Goal: Check status: Check status

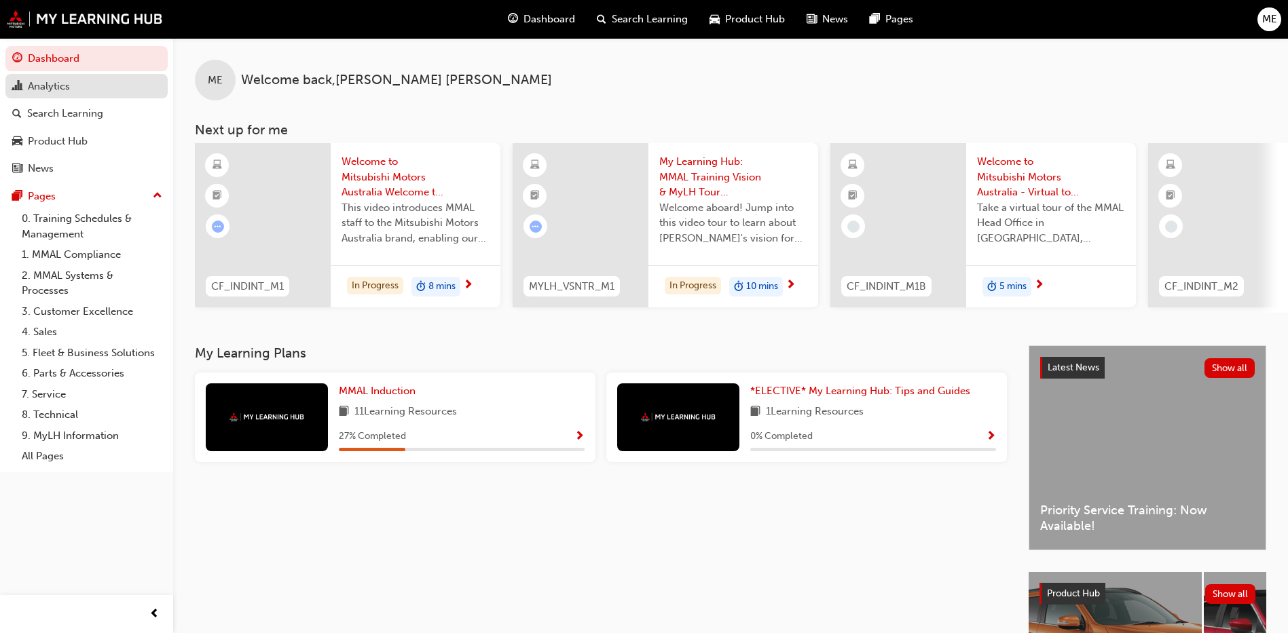
click at [56, 87] on div "Analytics" at bounding box center [49, 87] width 42 height 16
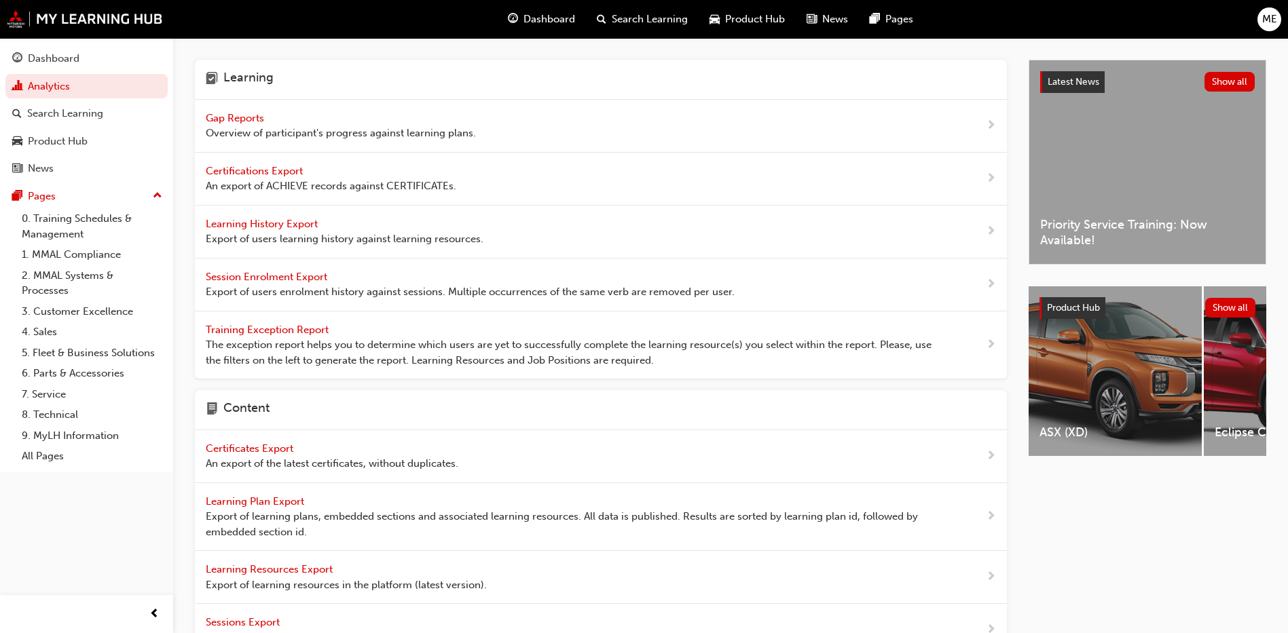
click at [220, 119] on span "Gap Reports" at bounding box center [236, 118] width 61 height 12
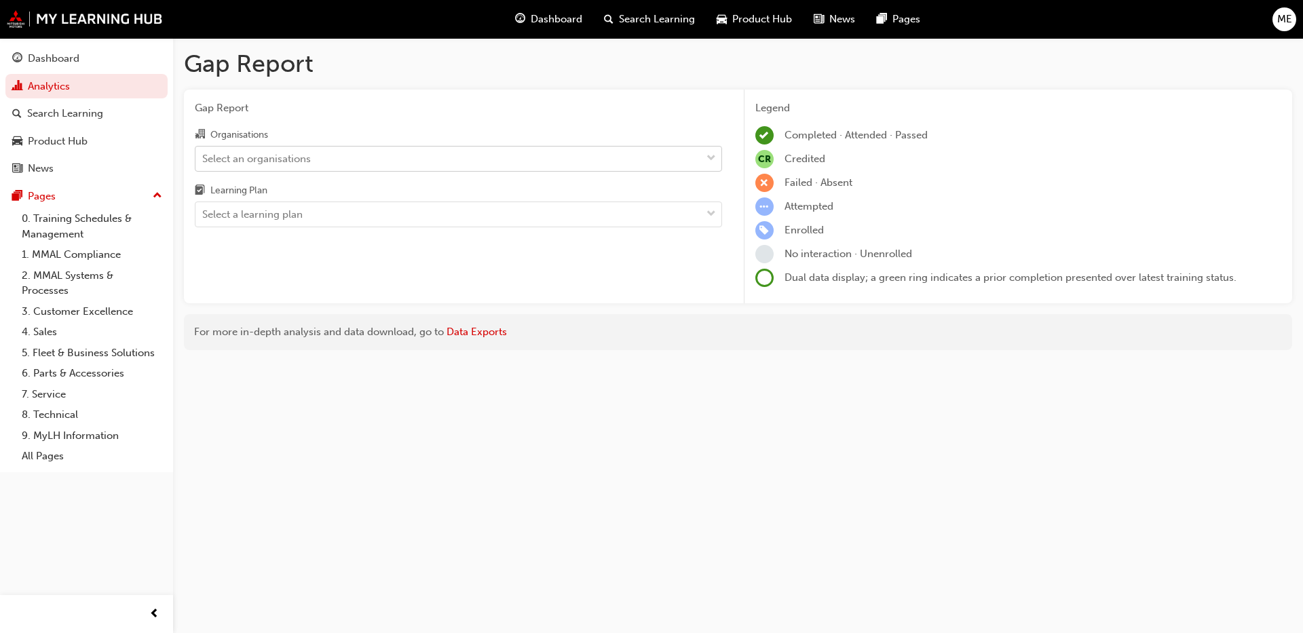
click at [259, 169] on div "Select an organisations" at bounding box center [448, 159] width 506 height 24
click at [204, 164] on input "Organisations Select an organisations" at bounding box center [202, 158] width 1 height 12
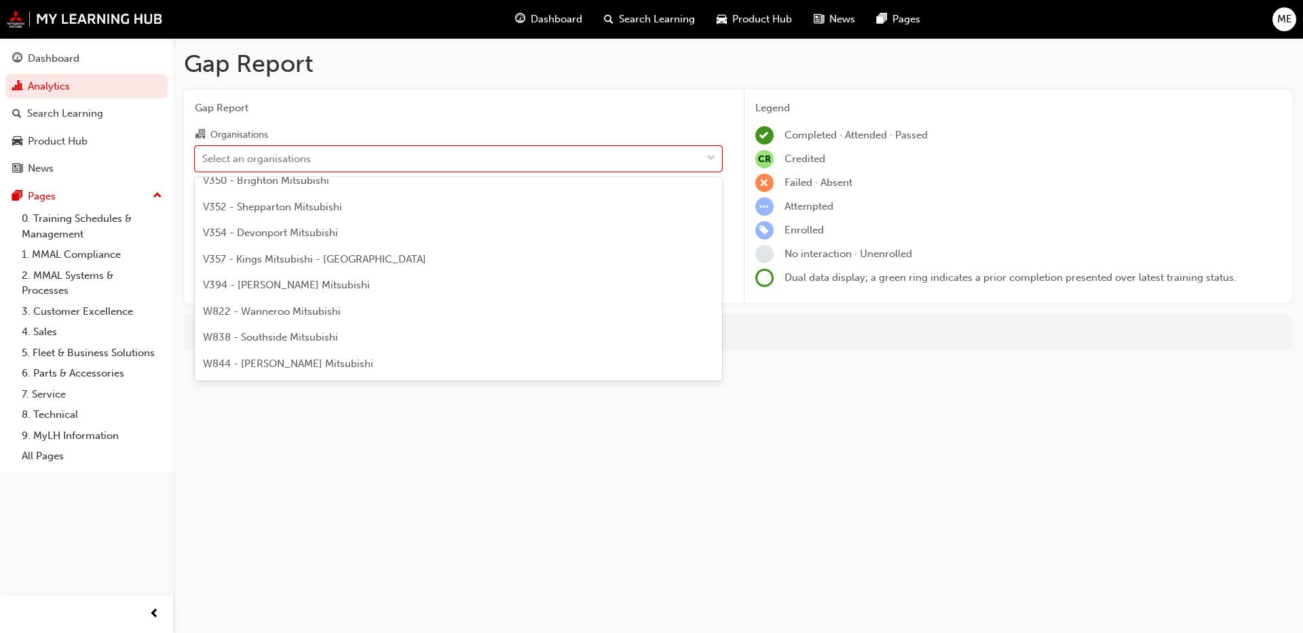
scroll to position [4597, 0]
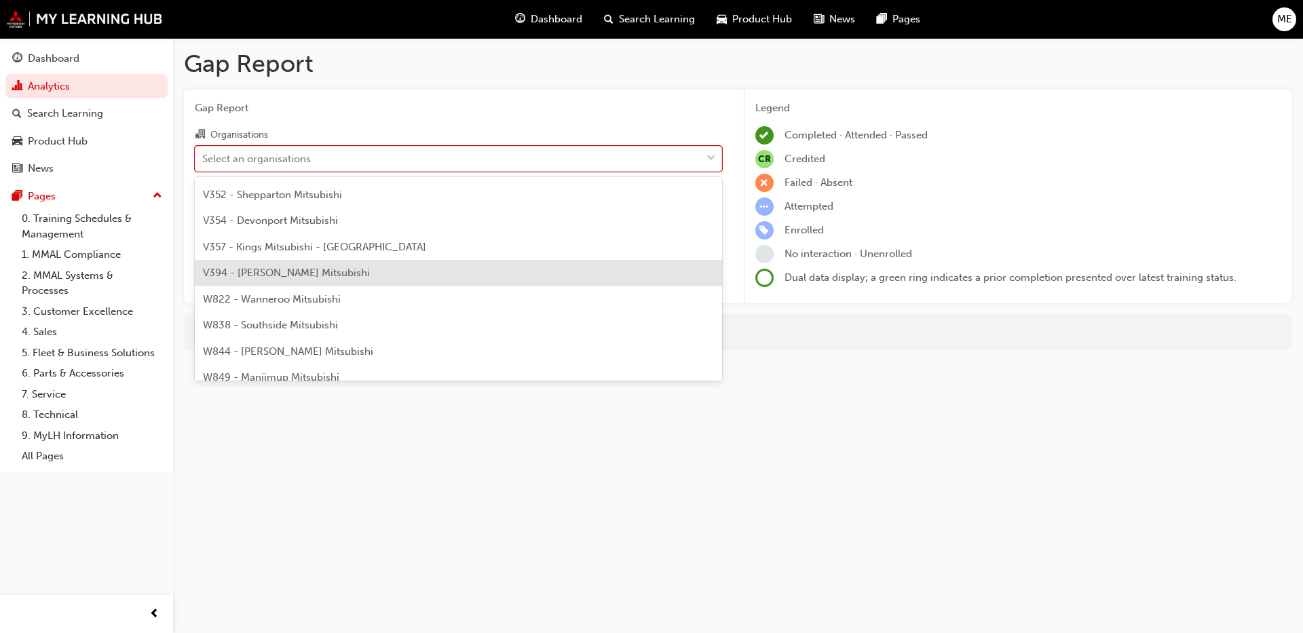
click at [292, 265] on div "V394 - [PERSON_NAME] Mitsubishi" at bounding box center [458, 273] width 527 height 26
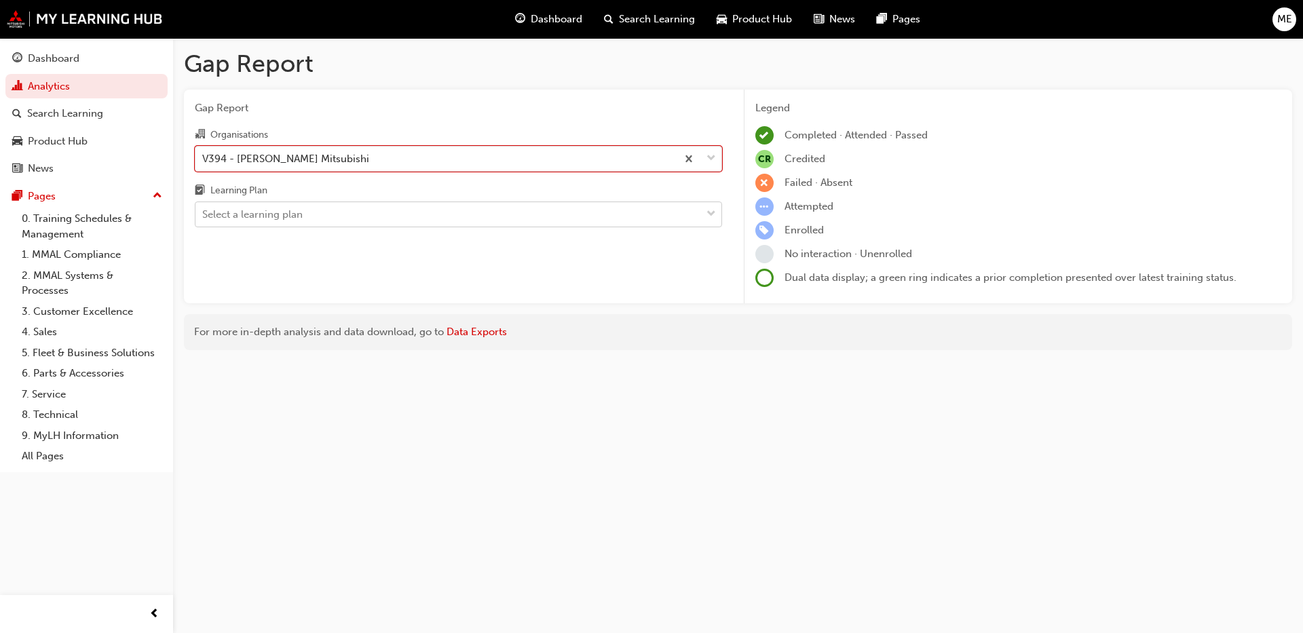
click at [419, 219] on div "Select a learning plan" at bounding box center [448, 215] width 506 height 24
click at [204, 219] on input "Learning Plan Select a learning plan" at bounding box center [202, 214] width 1 height 12
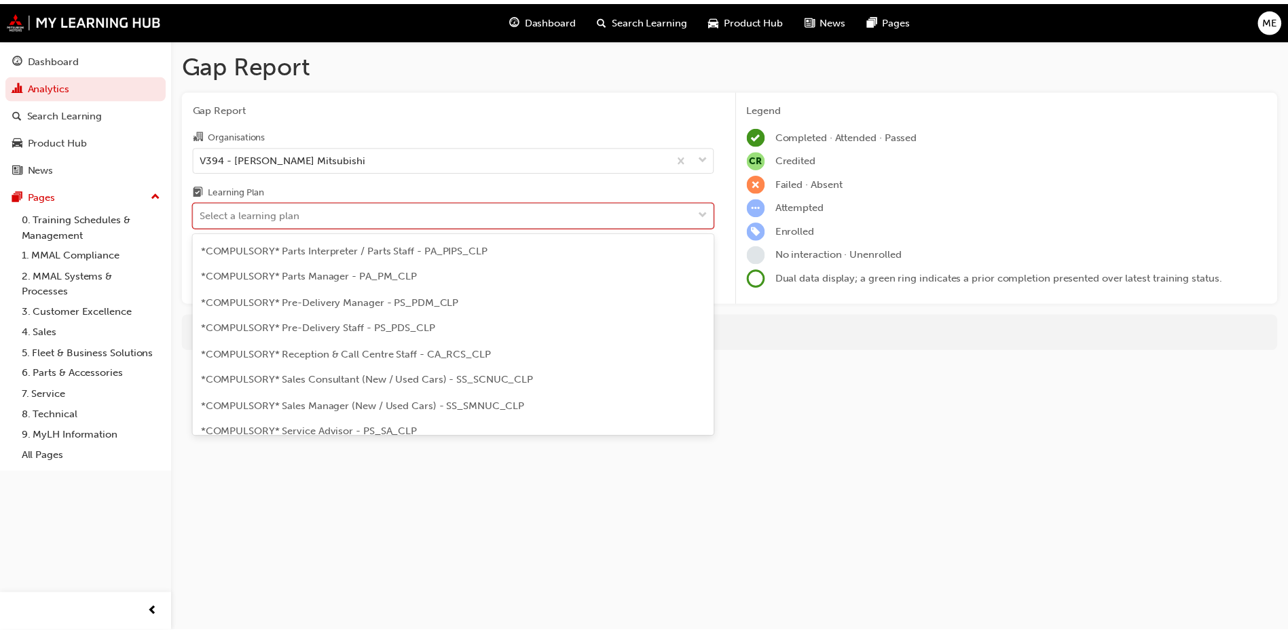
scroll to position [293, 0]
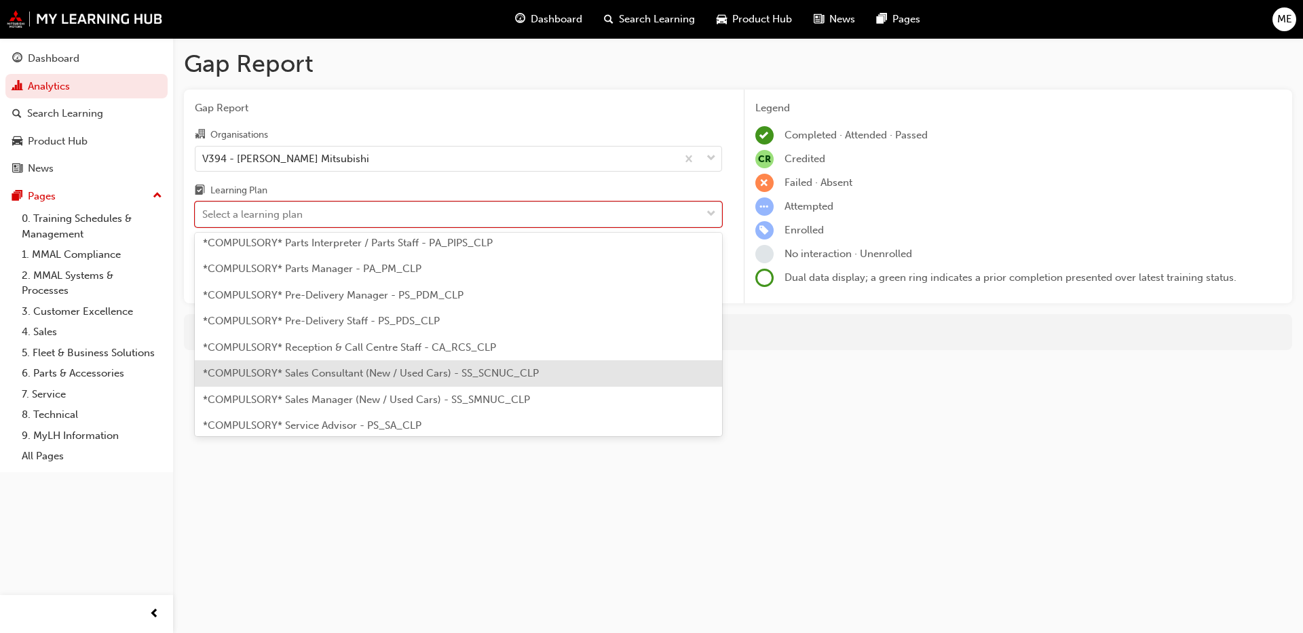
click at [493, 380] on div "*COMPULSORY* Sales Consultant (New / Used Cars) - SS_SCNUC_CLP" at bounding box center [458, 373] width 527 height 26
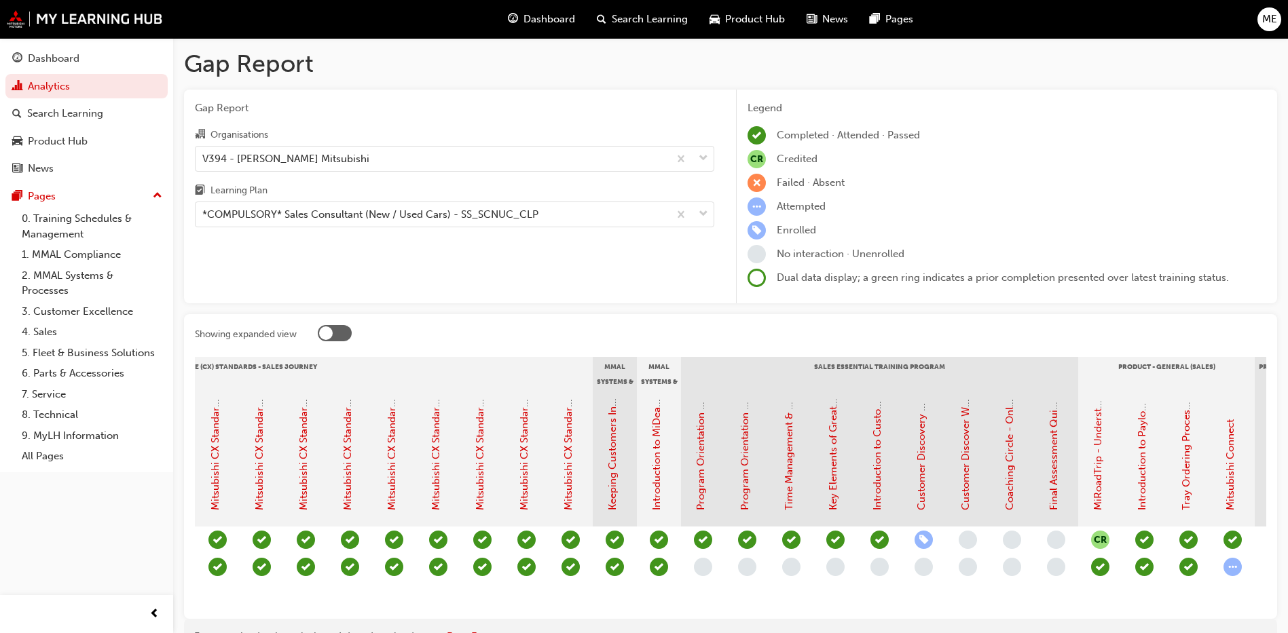
scroll to position [0, 826]
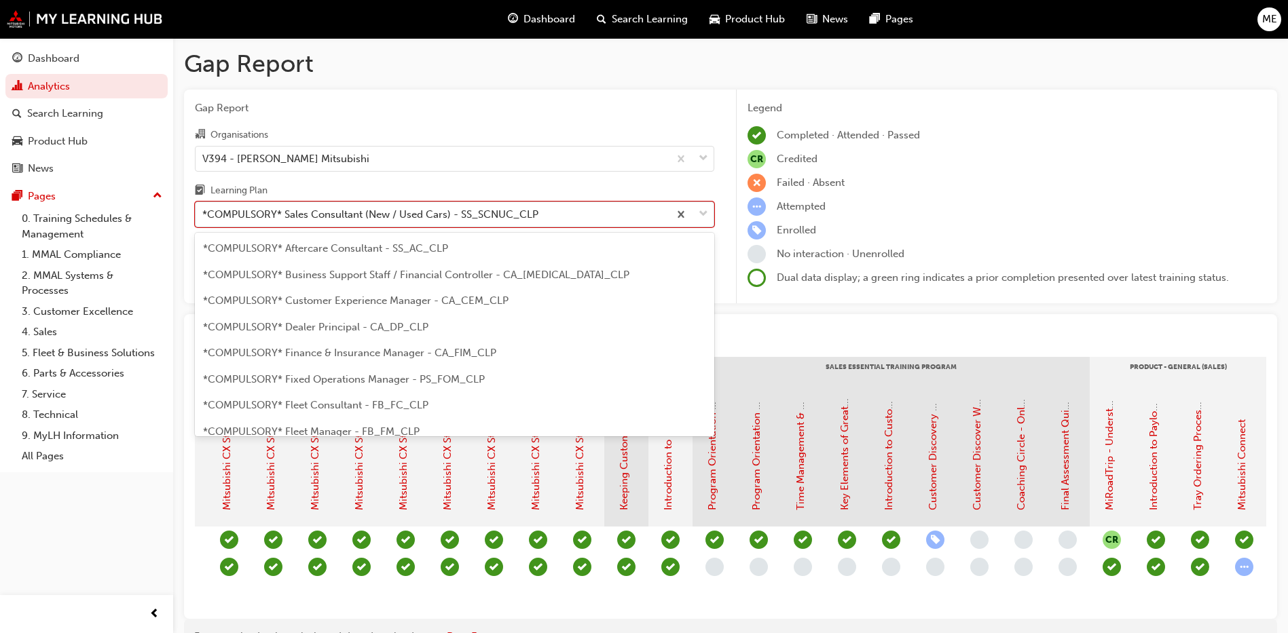
click at [438, 210] on div "*COMPULSORY* Sales Consultant (New / Used Cars) - SS_SCNUC_CLP" at bounding box center [370, 215] width 336 height 16
click at [204, 210] on input "Learning Plan option *COMPULSORY* Sales Consultant (New / Used Cars) - SS_SCNUC…" at bounding box center [202, 214] width 1 height 12
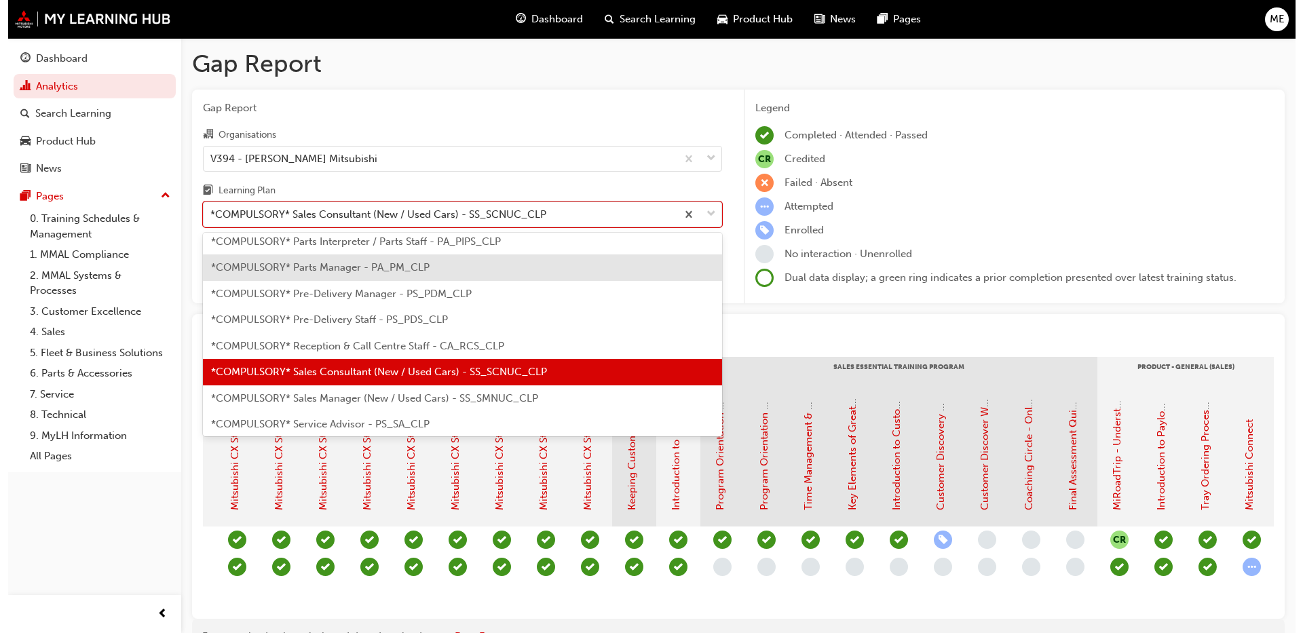
scroll to position [305, 0]
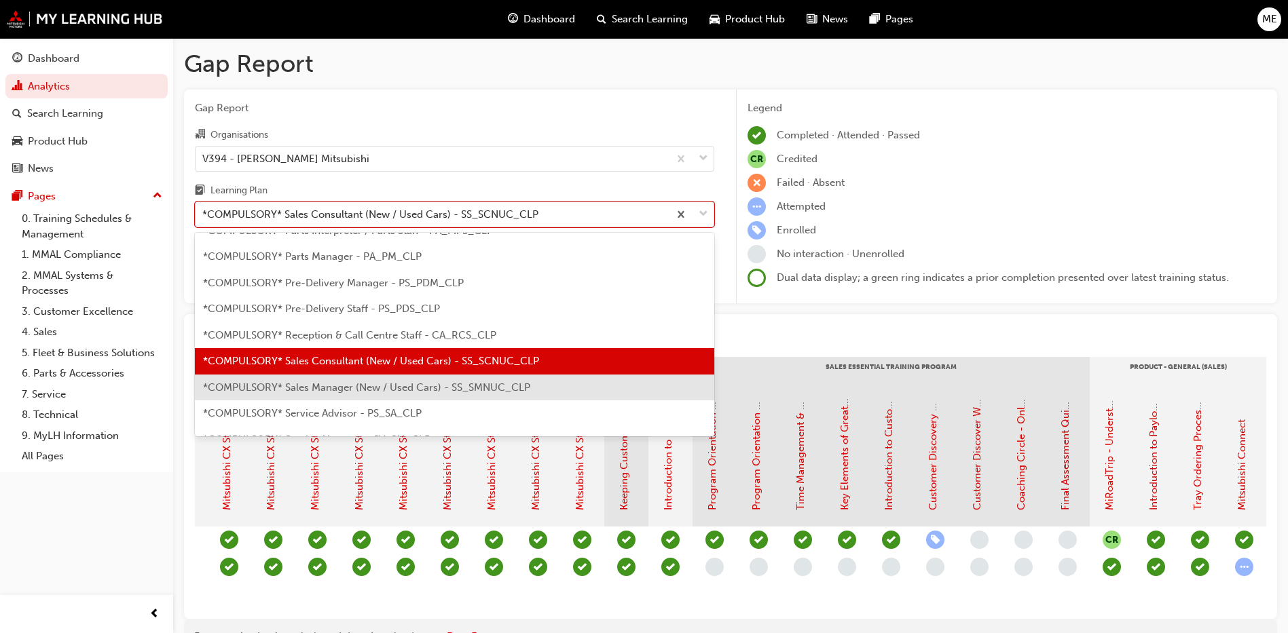
click at [529, 383] on span "*COMPULSORY* Sales Manager (New / Used Cars) - SS_SMNUC_CLP" at bounding box center [366, 387] width 327 height 12
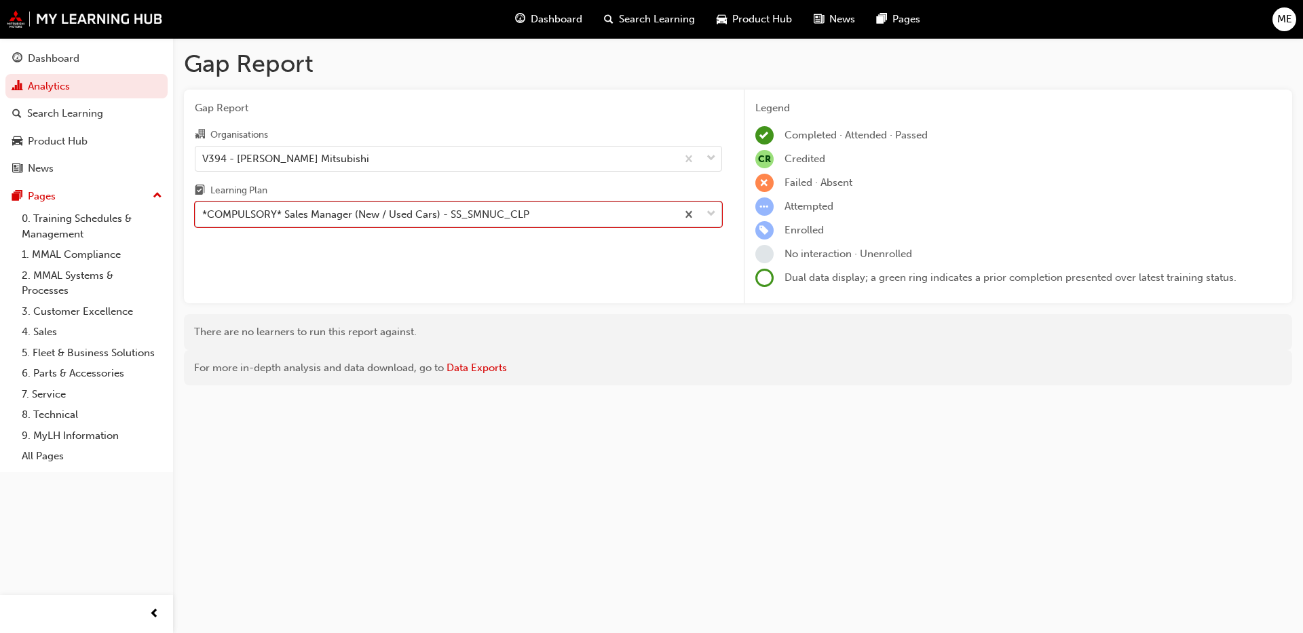
click at [714, 205] on div at bounding box center [699, 214] width 45 height 24
click at [204, 208] on input "Learning Plan option *COMPULSORY* Sales Manager (New / Used Cars) - SS_SMNUC_CL…" at bounding box center [202, 214] width 1 height 12
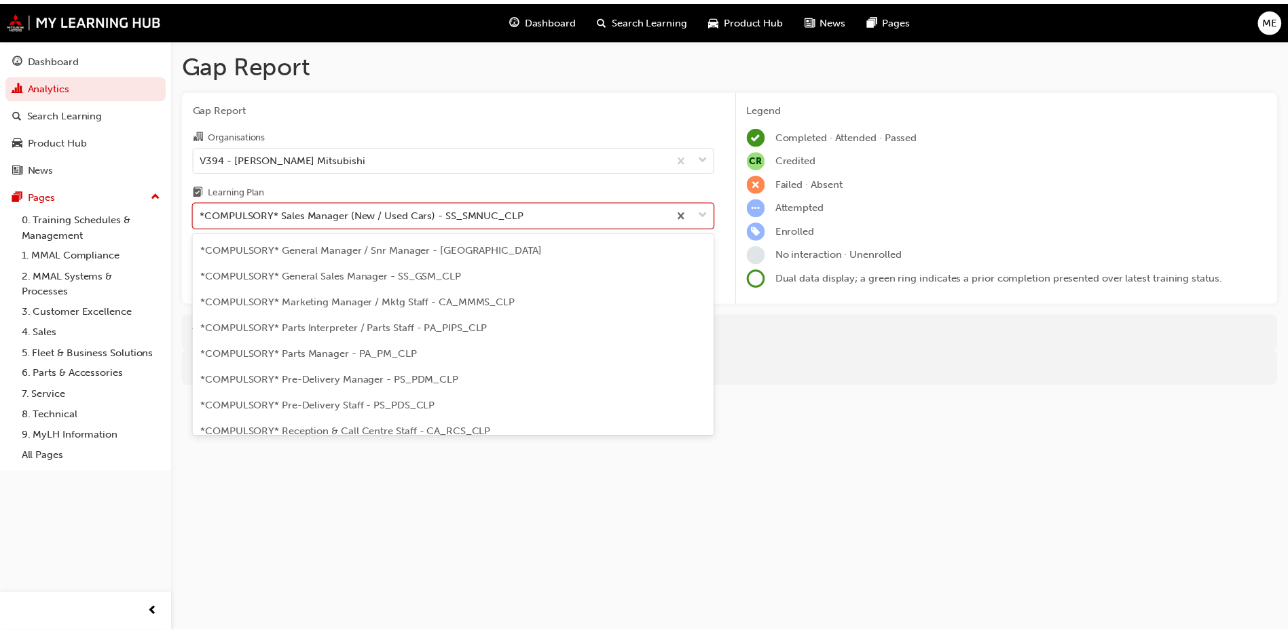
scroll to position [202, 0]
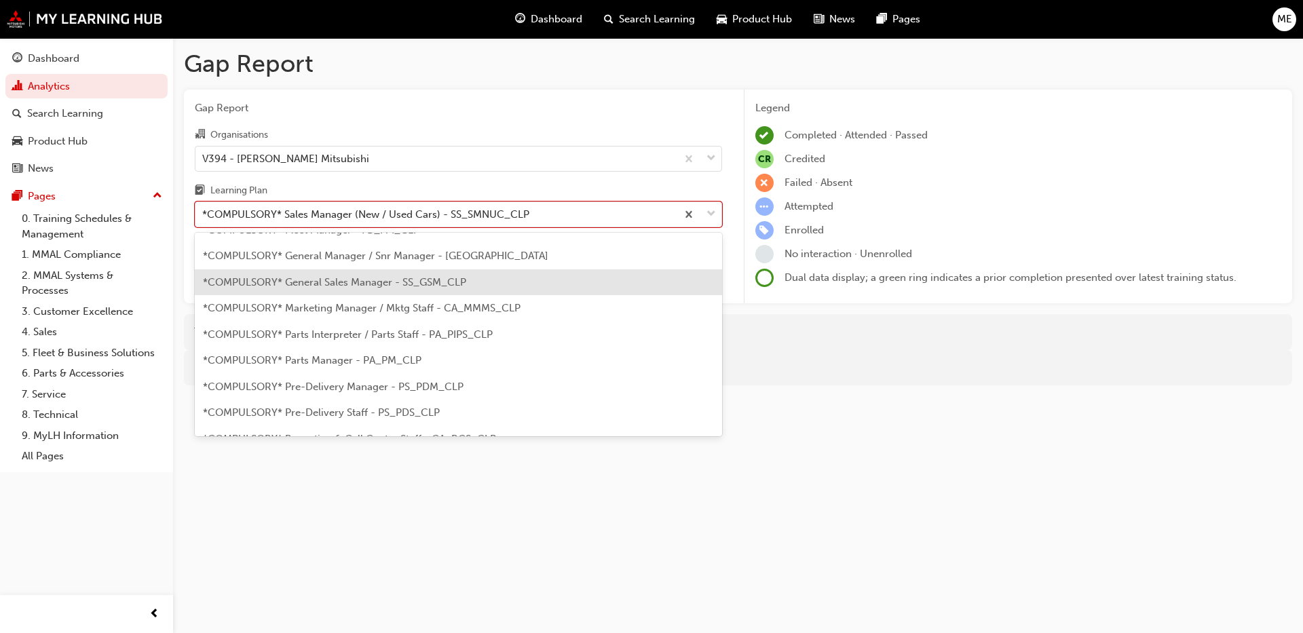
click at [390, 285] on span "*COMPULSORY* General Sales Manager - SS_GSM_CLP" at bounding box center [334, 282] width 263 height 12
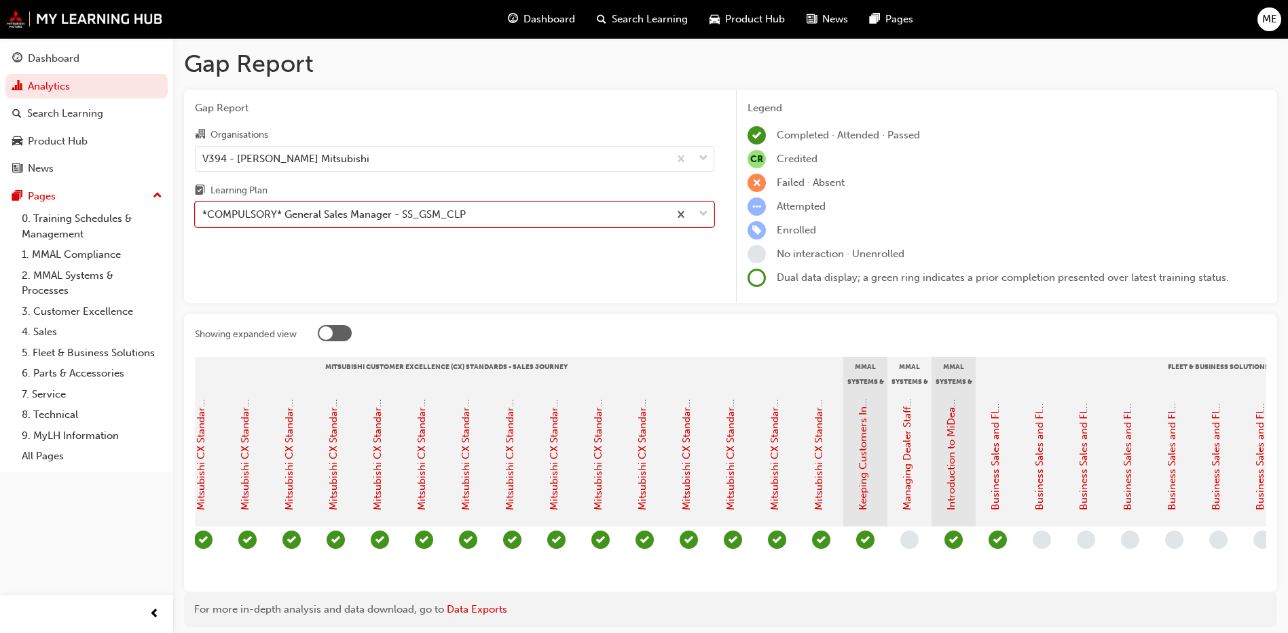
scroll to position [0, 584]
